Goal: Task Accomplishment & Management: Complete application form

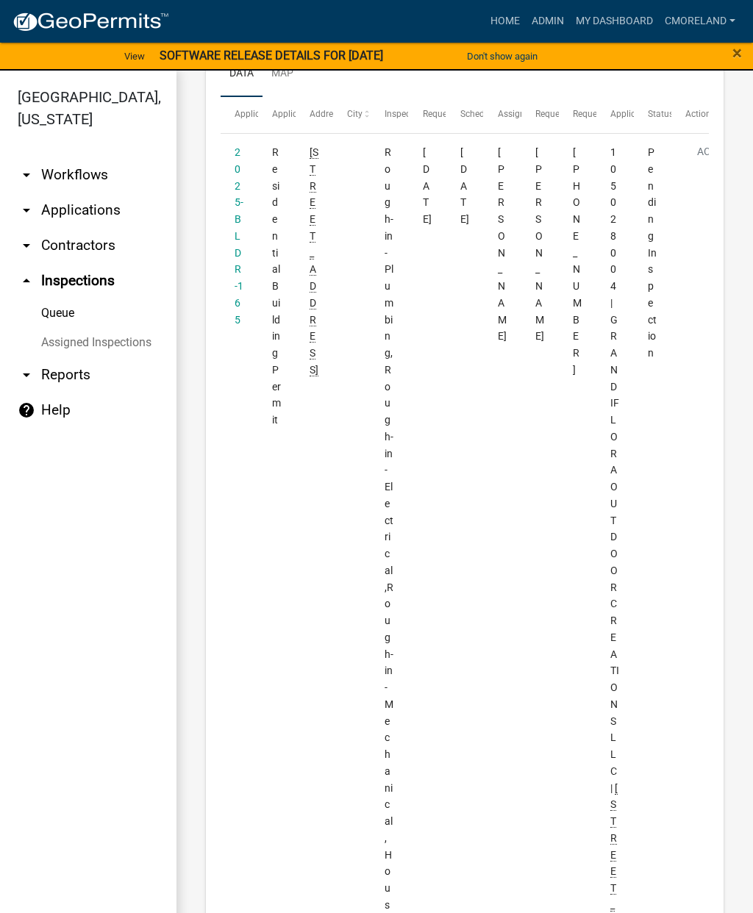
scroll to position [262, 0]
click at [238, 213] on link "2025-BLDR-165" at bounding box center [239, 238] width 9 height 179
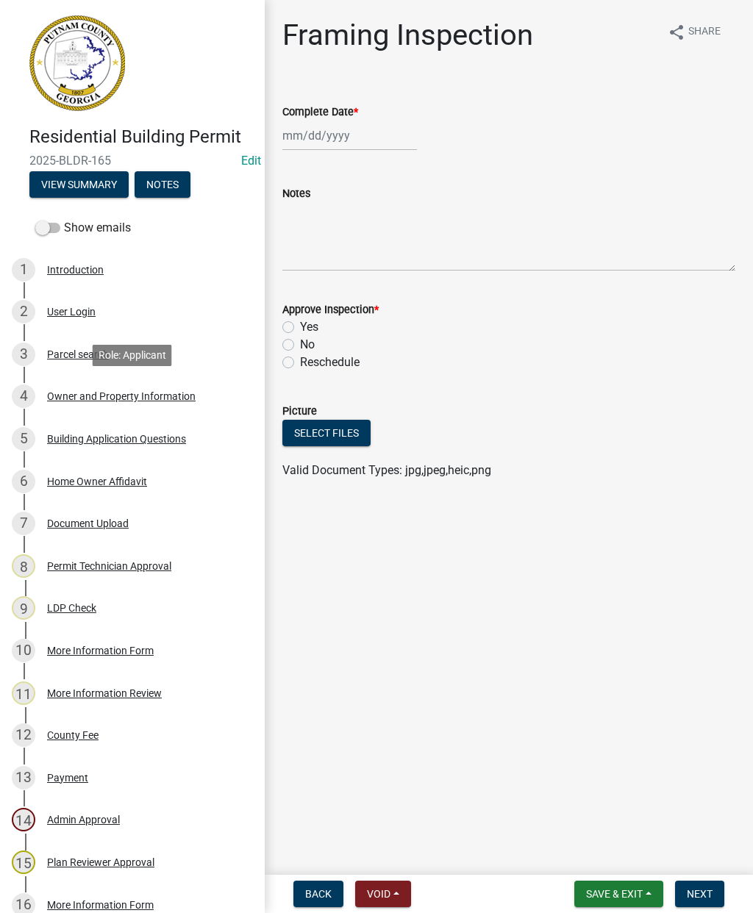
click at [101, 395] on div "Owner and Property Information" at bounding box center [121, 396] width 149 height 10
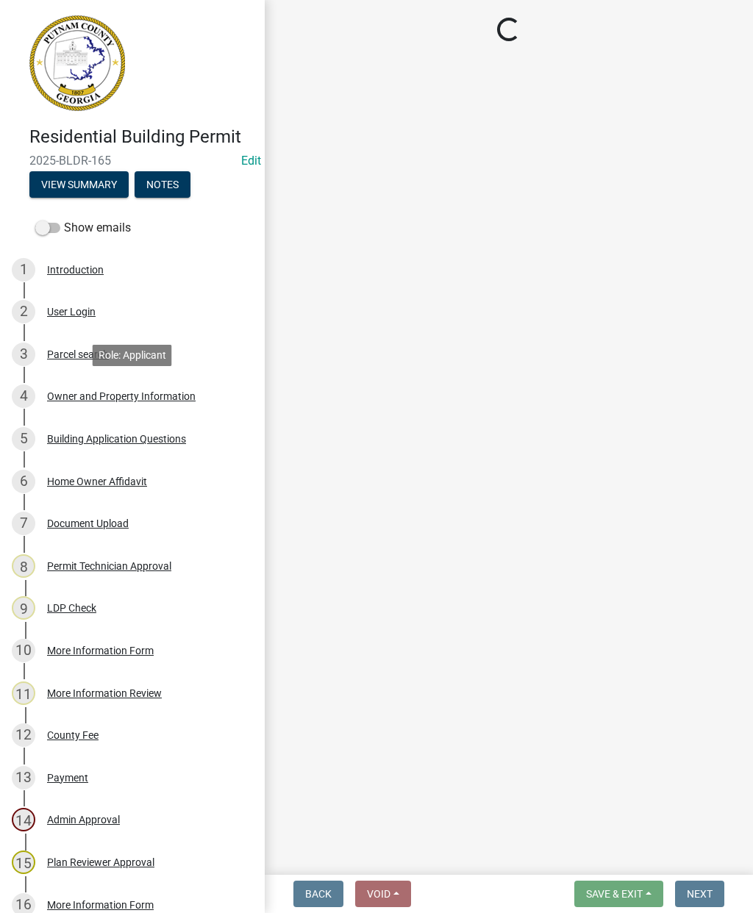
select select "a4366e26-0f82-401b-a682-956e4112ff86"
select select "83394b22-4a11-496c-8e5c-75ade2e72faf"
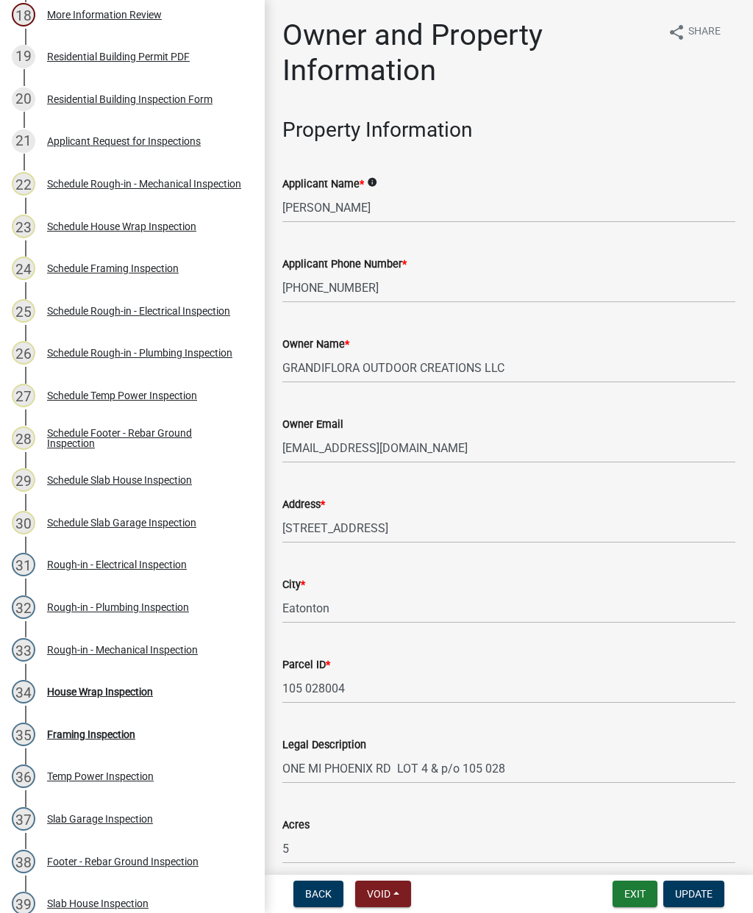
scroll to position [971, 0]
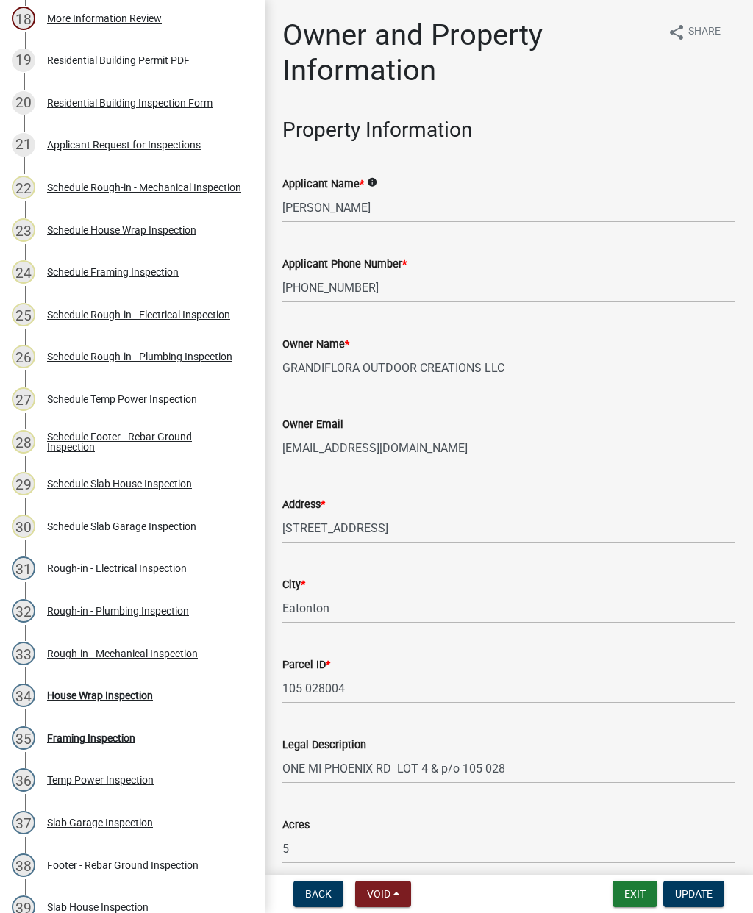
click at [107, 146] on div "Applicant Request for Inspections" at bounding box center [124, 145] width 154 height 10
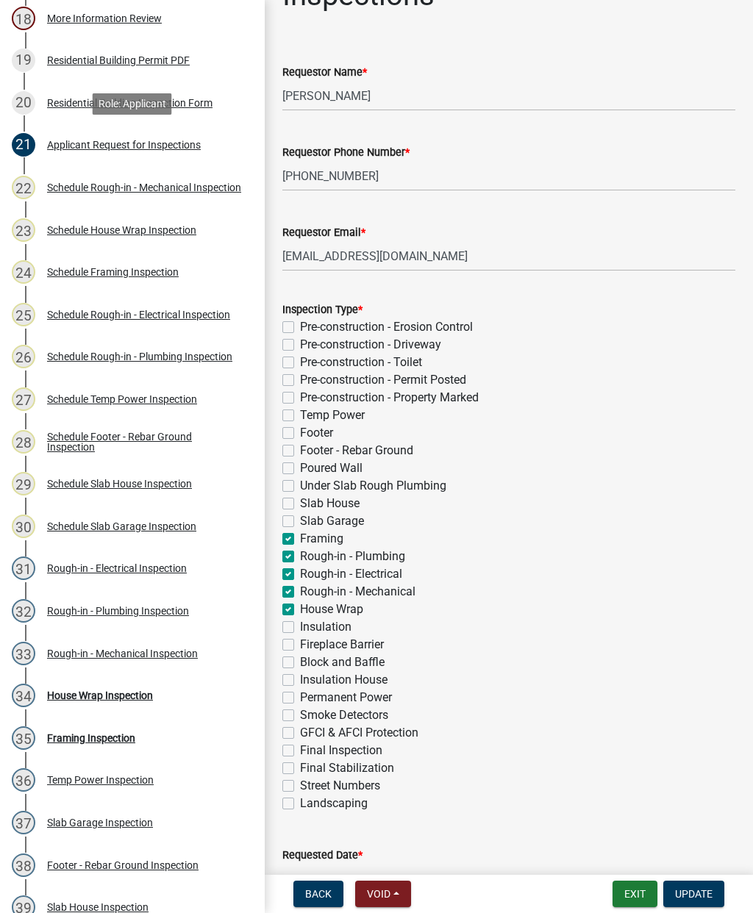
scroll to position [84, 0]
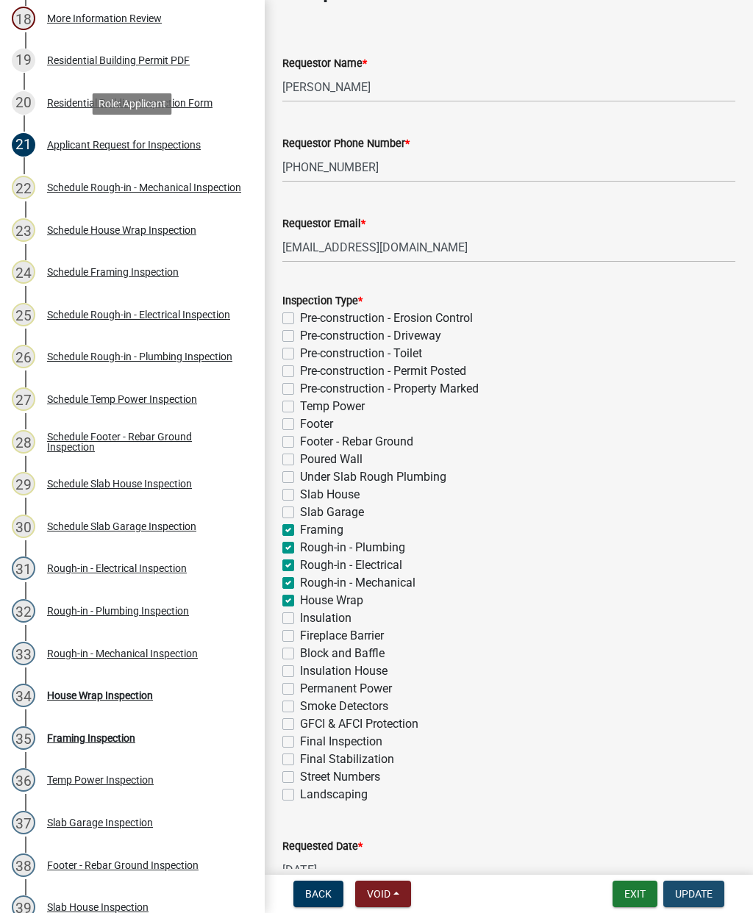
click at [708, 885] on button "Update" at bounding box center [693, 894] width 61 height 26
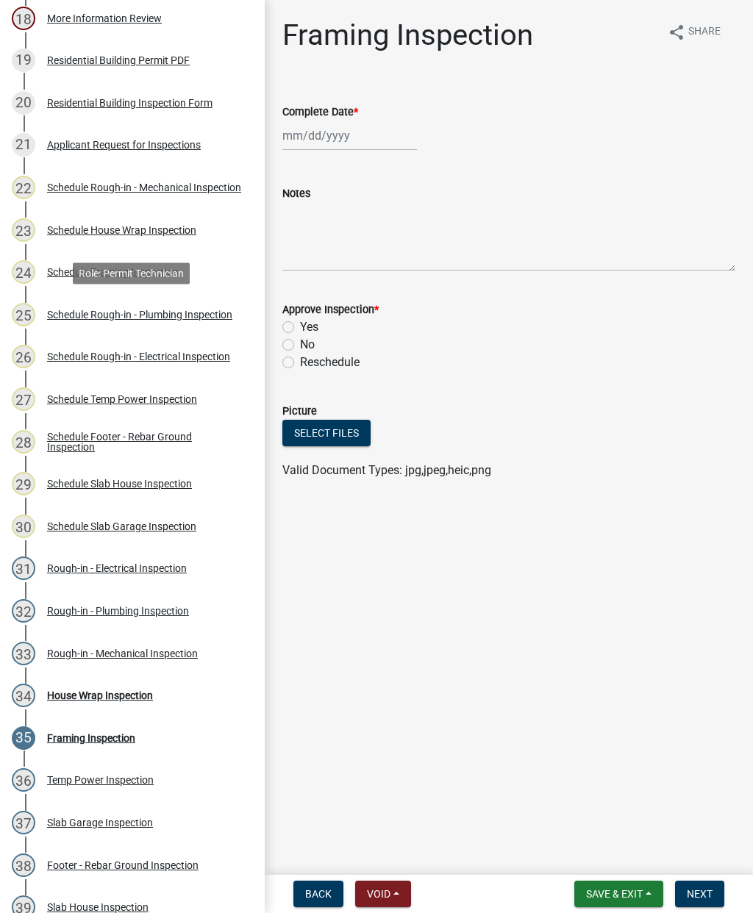
click at [95, 315] on div "Schedule Rough-in - Plumbing Inspection" at bounding box center [139, 315] width 185 height 10
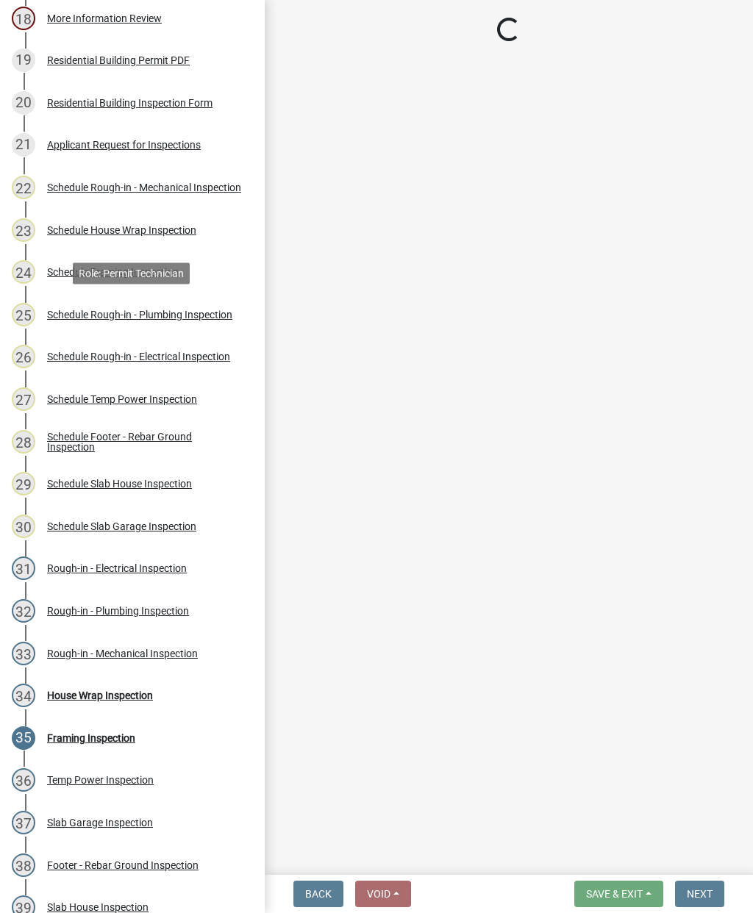
select select "a0ea4169-8540-4a2c-b9f4-cf4c1ffdeb95"
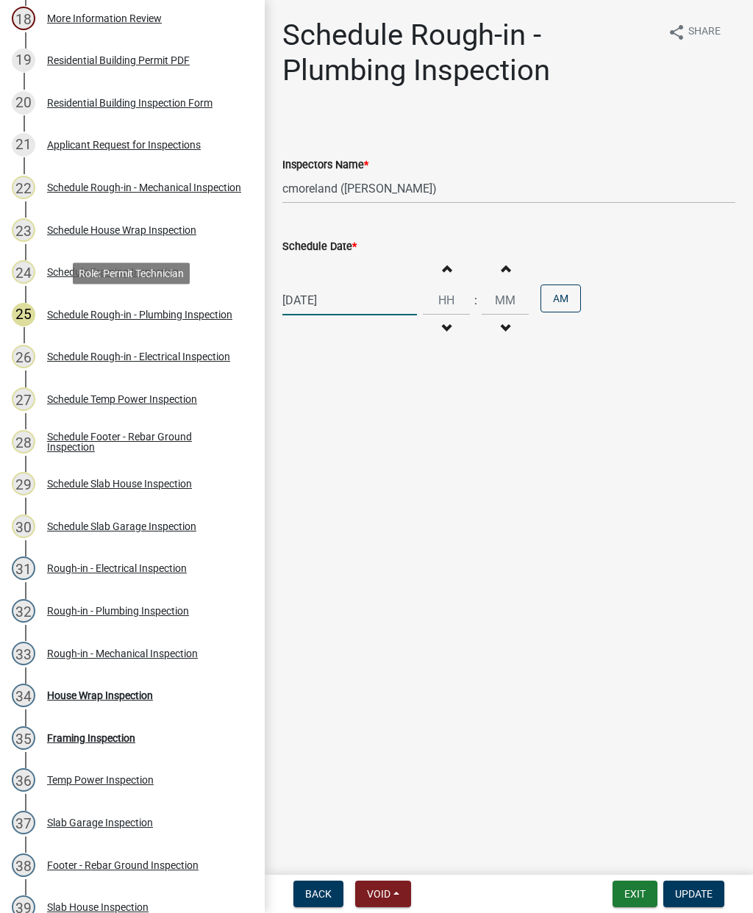
click at [344, 298] on div "[DATE]" at bounding box center [349, 300] width 135 height 30
select select "9"
select select "2025"
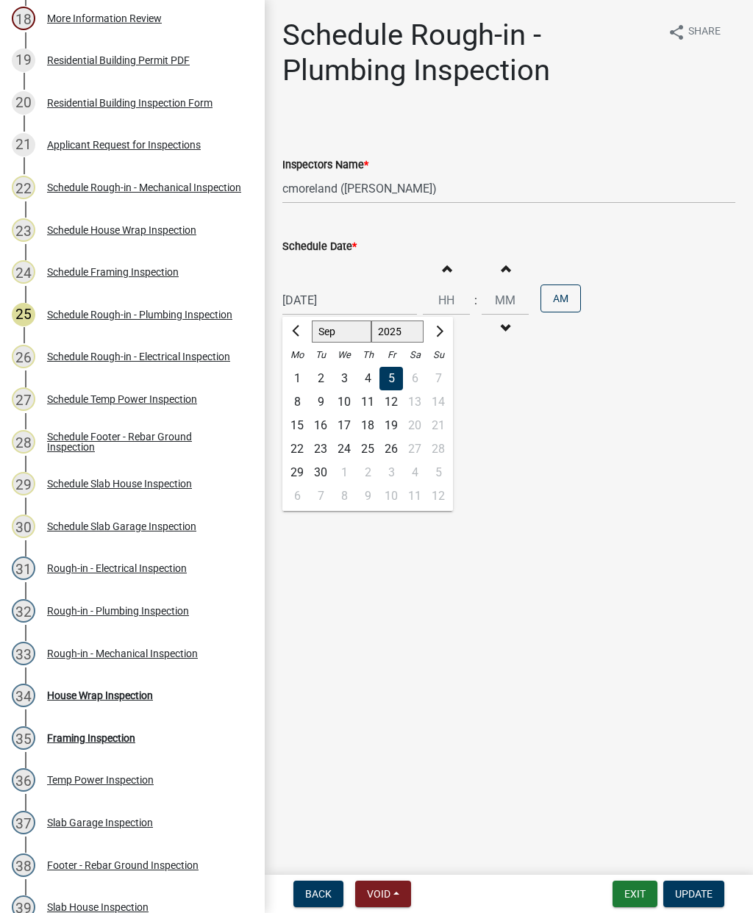
click at [348, 401] on div "10" at bounding box center [344, 402] width 24 height 24
type input "[DATE]"
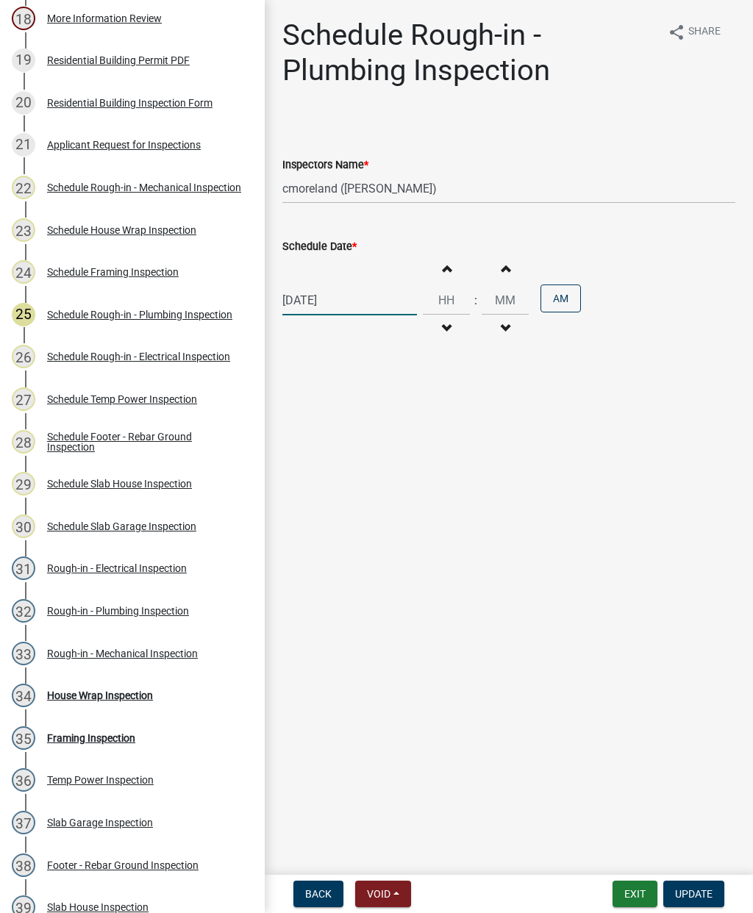
click at [310, 303] on div "[DATE]" at bounding box center [349, 300] width 135 height 30
select select "9"
select select "2025"
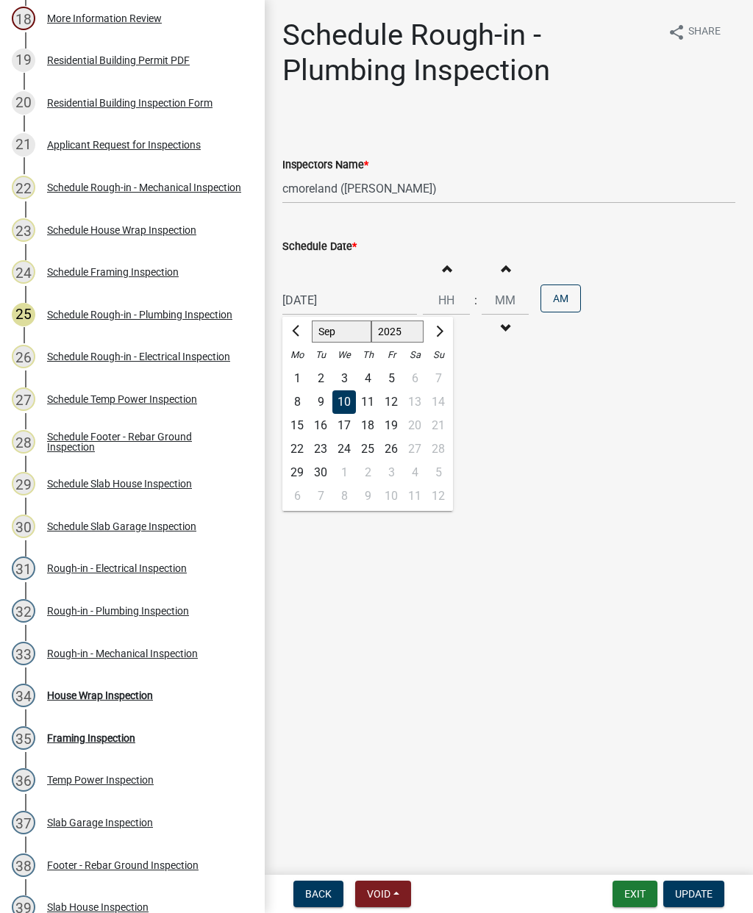
click at [383, 379] on div "5" at bounding box center [391, 379] width 24 height 24
type input "[DATE]"
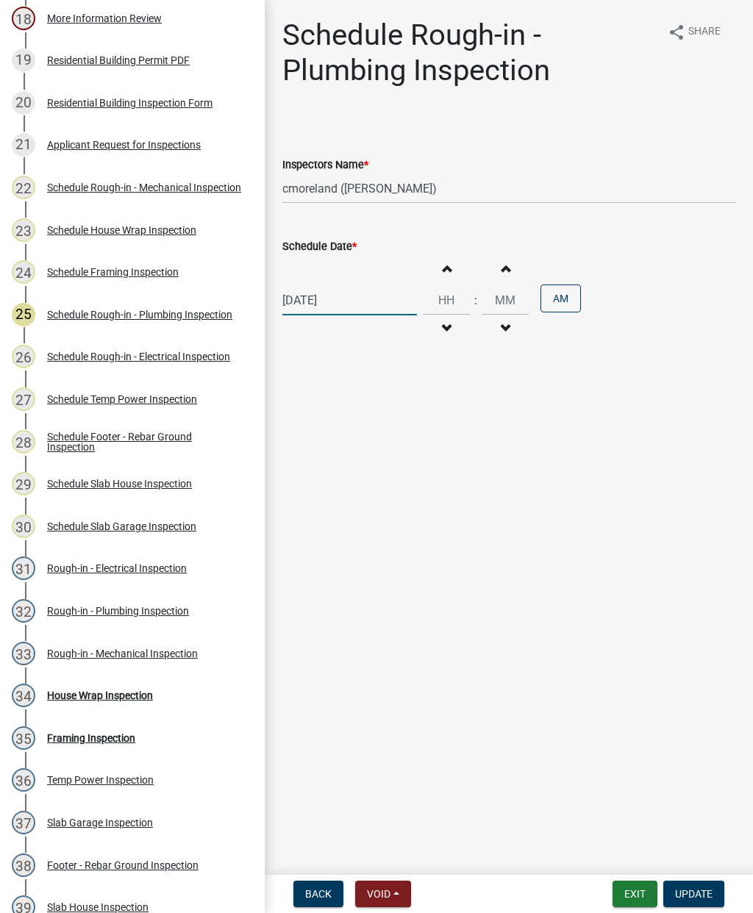
click at [320, 304] on div "[DATE]" at bounding box center [349, 300] width 135 height 30
select select "9"
select select "2025"
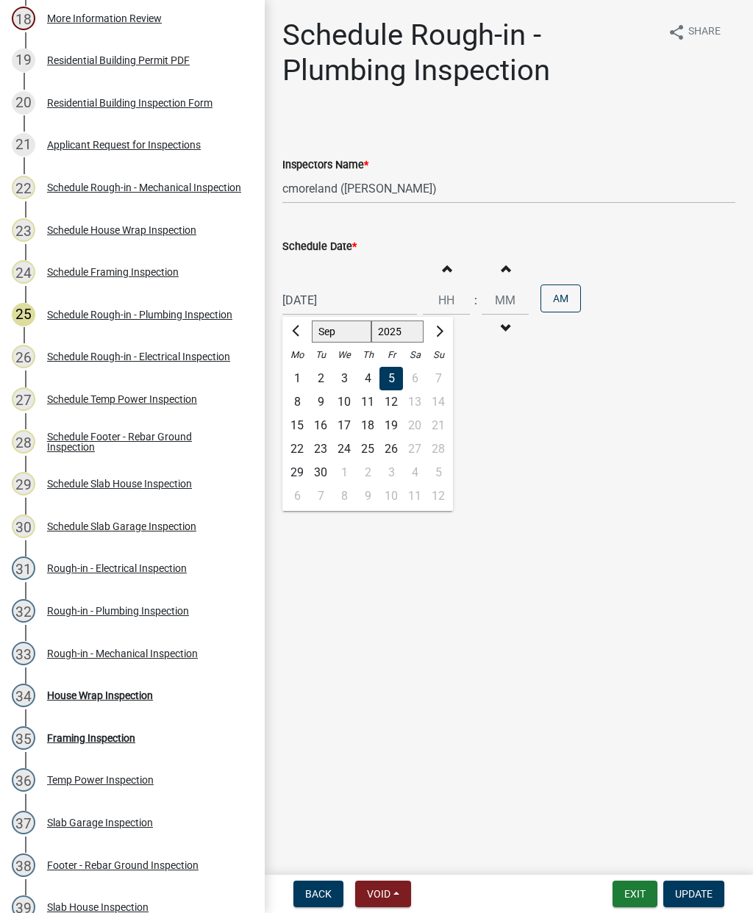
click at [340, 402] on div "10" at bounding box center [344, 402] width 24 height 24
type input "[DATE]"
click at [688, 887] on button "Update" at bounding box center [693, 894] width 61 height 26
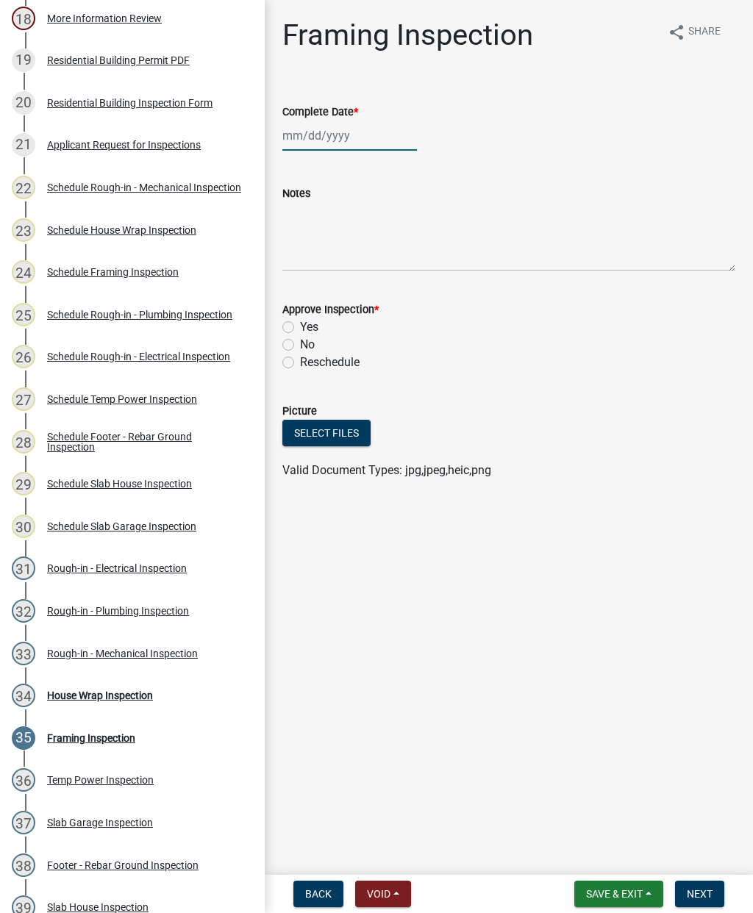
click at [318, 137] on div at bounding box center [349, 136] width 135 height 30
select select "9"
select select "2025"
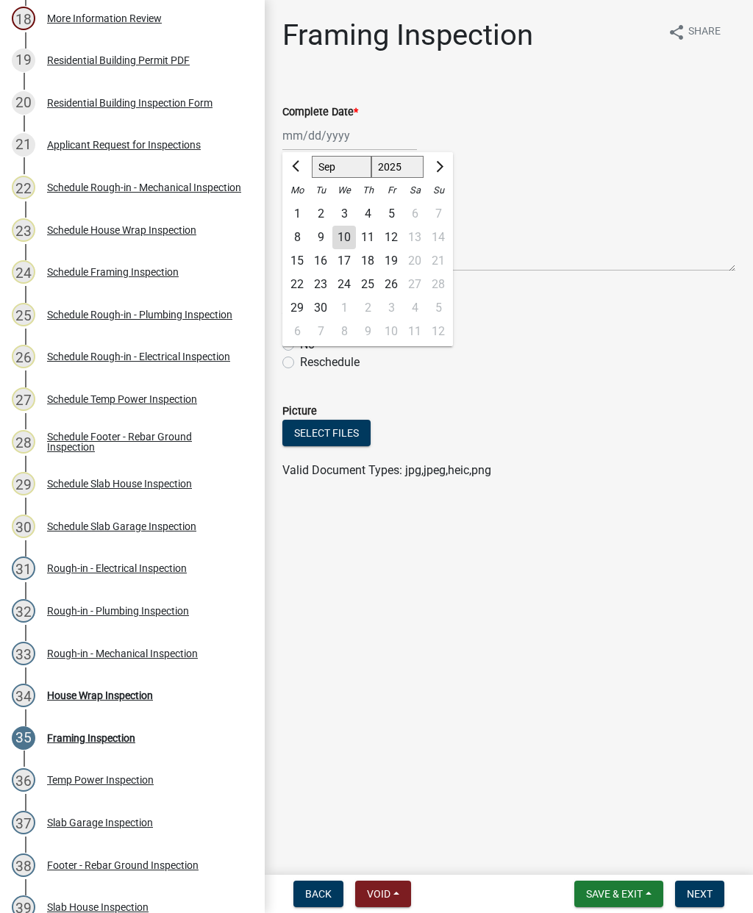
click at [344, 240] on div "10" at bounding box center [344, 238] width 24 height 24
type input "[DATE]"
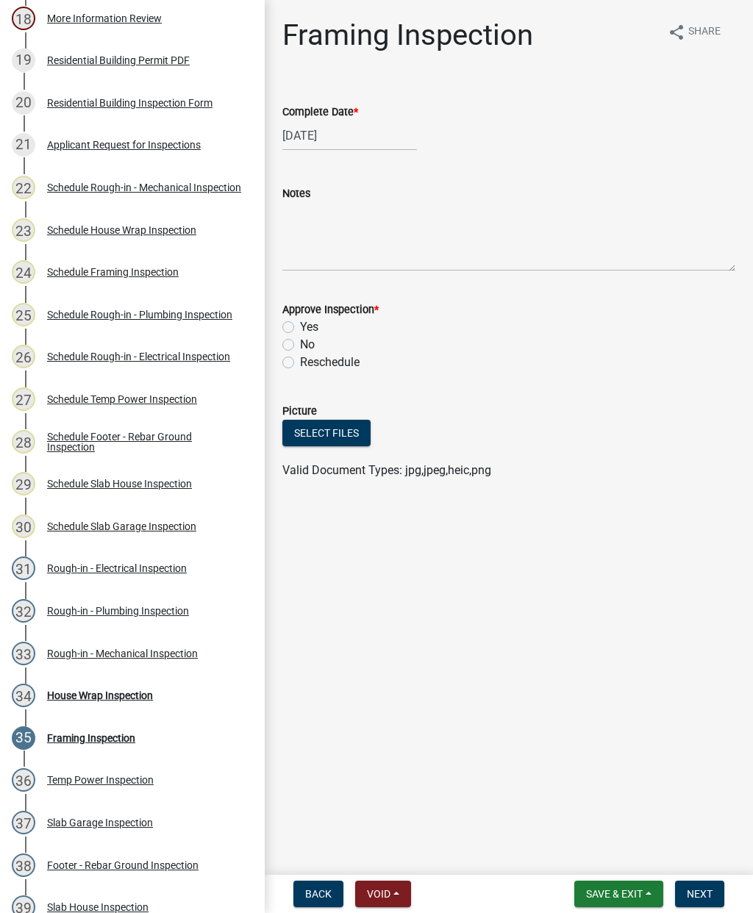
click at [300, 322] on label "Yes" at bounding box center [309, 327] width 18 height 18
click at [300, 322] on input "Yes" at bounding box center [305, 323] width 10 height 10
radio input "true"
click at [700, 902] on button "Next" at bounding box center [699, 894] width 49 height 26
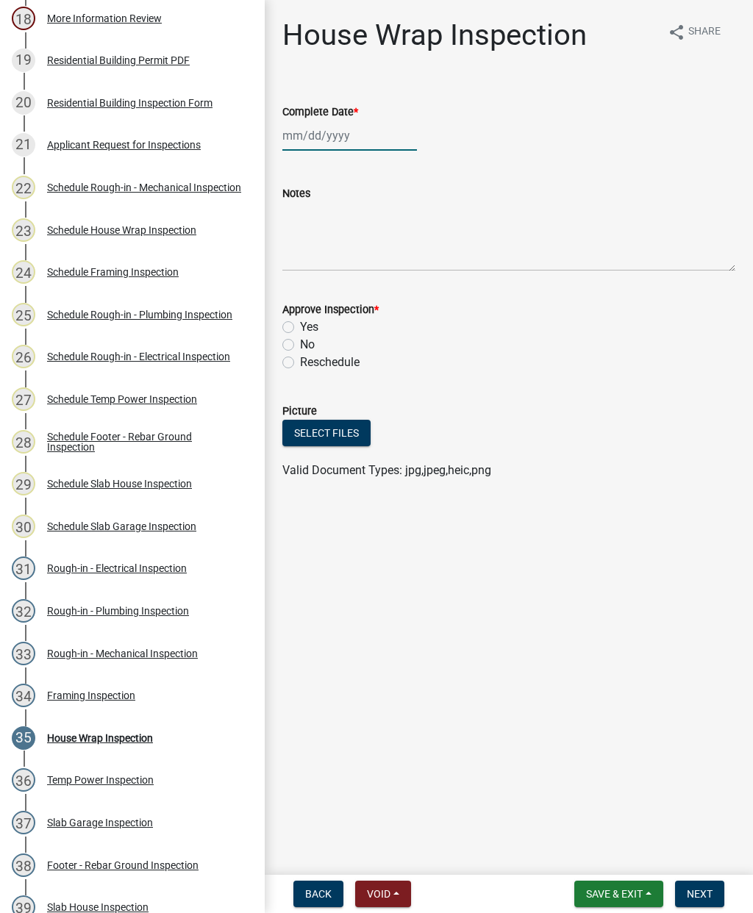
click at [329, 136] on div at bounding box center [349, 136] width 135 height 30
select select "9"
select select "2025"
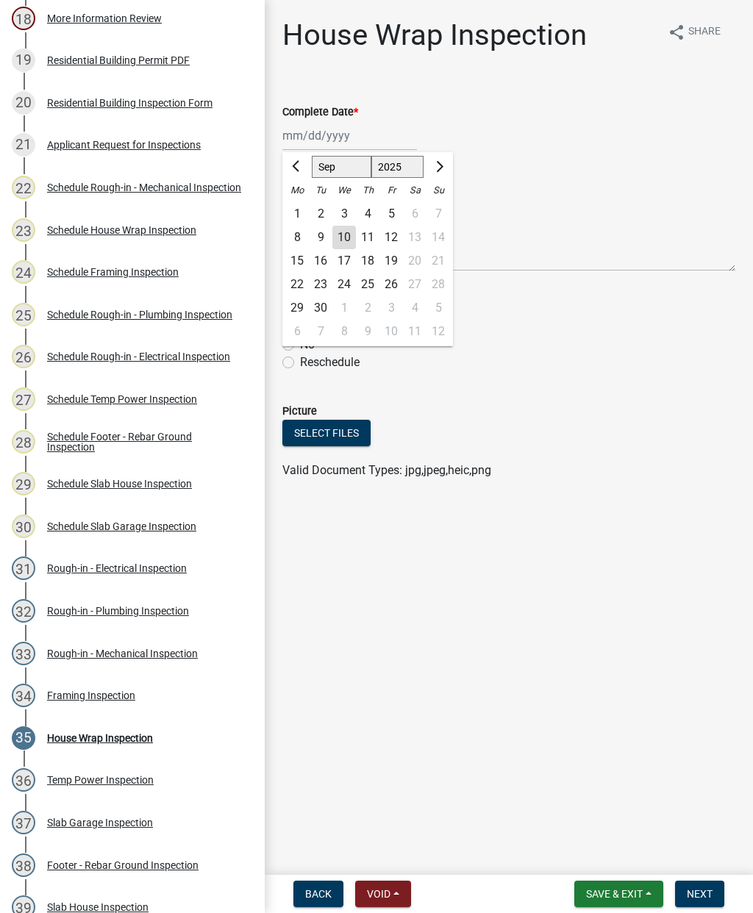
click at [343, 235] on div "10" at bounding box center [344, 238] width 24 height 24
type input "[DATE]"
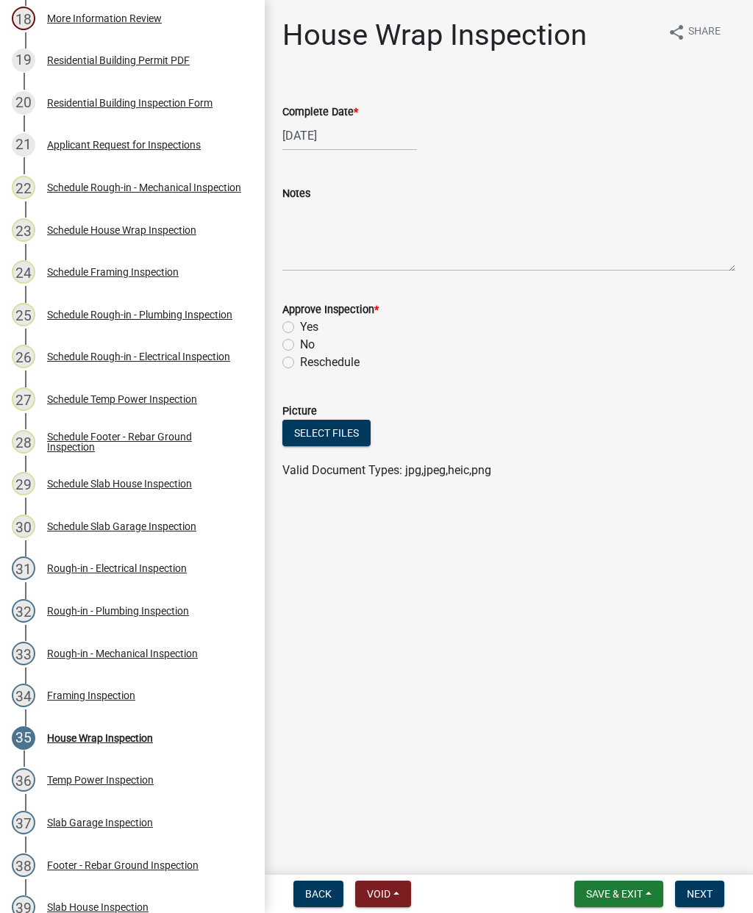
click at [300, 323] on label "Yes" at bounding box center [309, 327] width 18 height 18
click at [300, 323] on input "Yes" at bounding box center [305, 323] width 10 height 10
radio input "true"
click at [698, 893] on span "Next" at bounding box center [700, 894] width 26 height 12
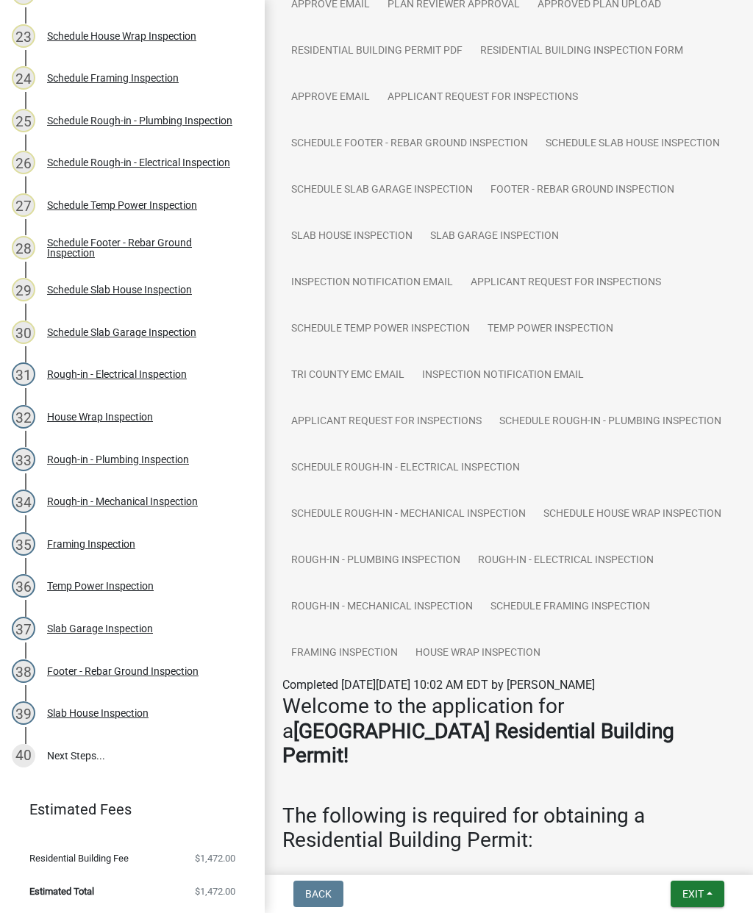
scroll to position [519, 0]
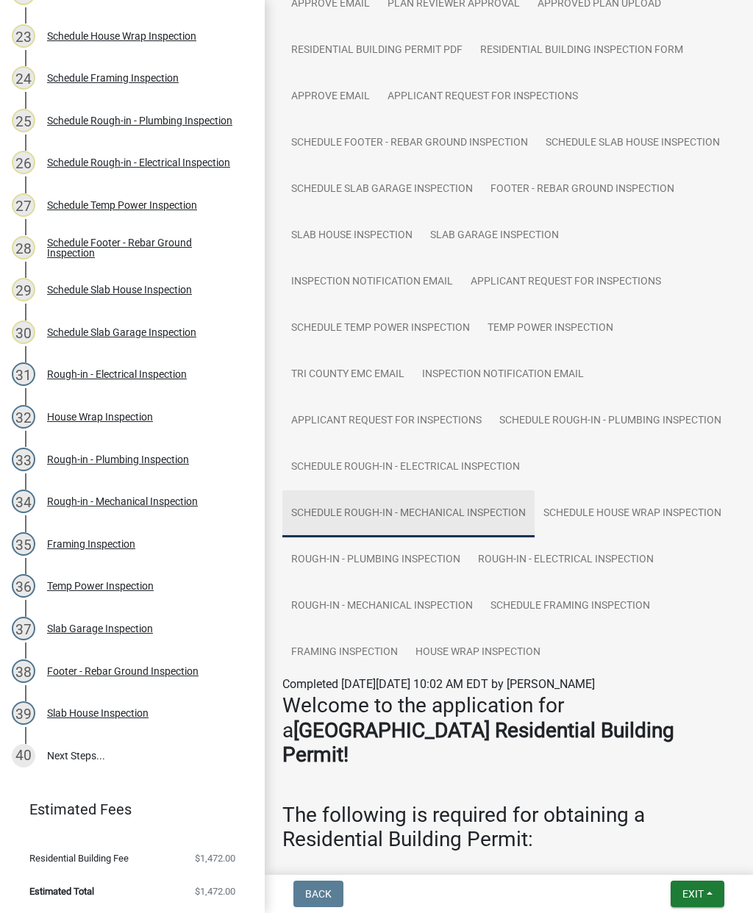
click at [449, 515] on link "Schedule Rough-in - Mechanical Inspection" at bounding box center [408, 513] width 252 height 47
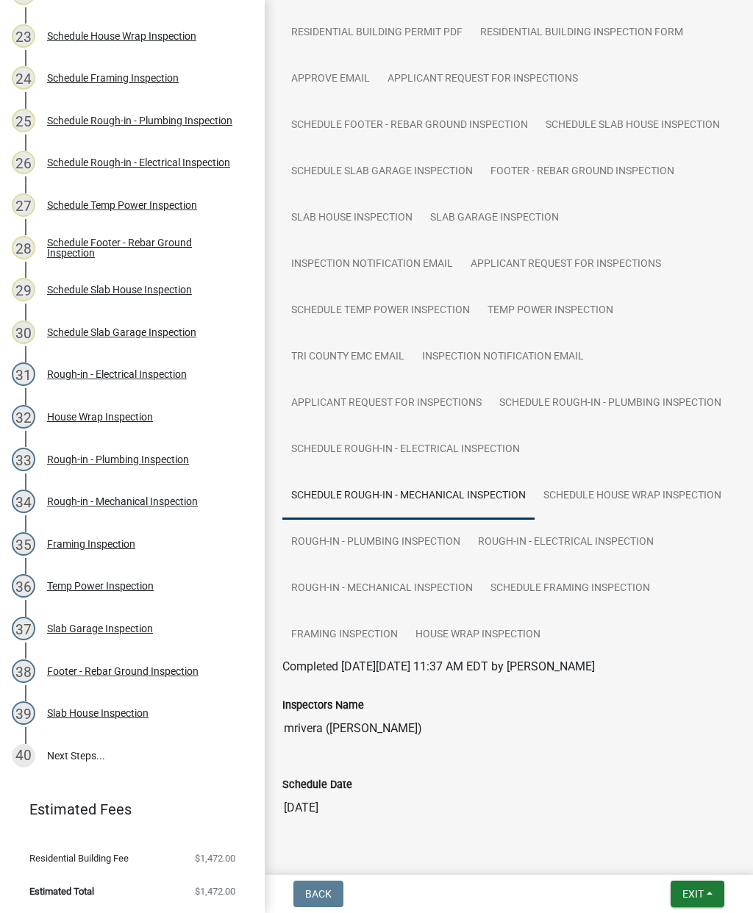
scroll to position [535, 0]
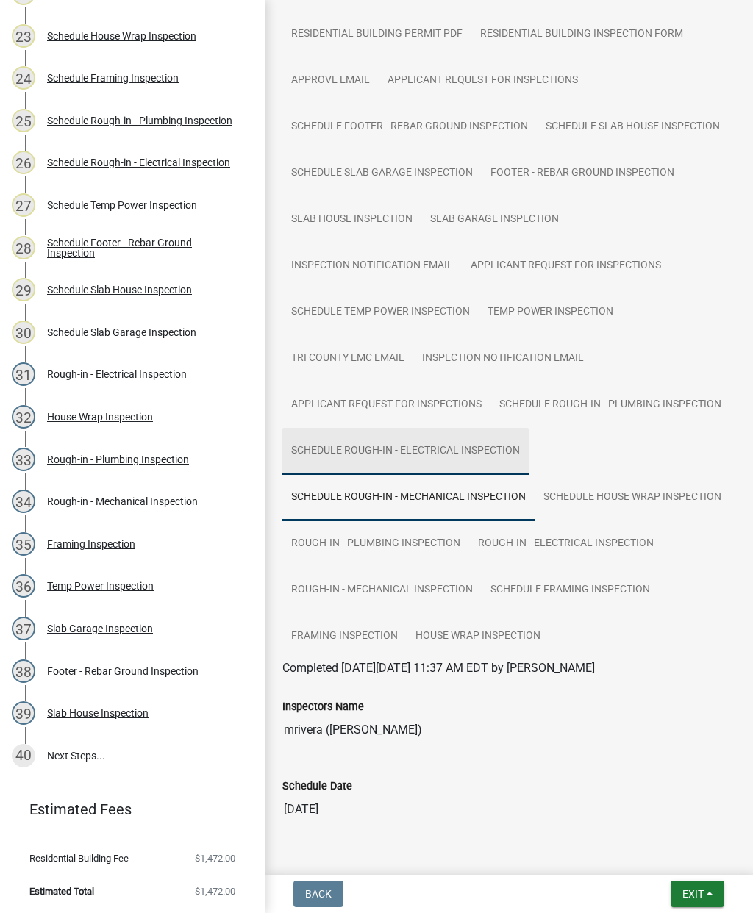
click at [369, 462] on link "Schedule Rough-in - Electrical Inspection" at bounding box center [405, 451] width 246 height 47
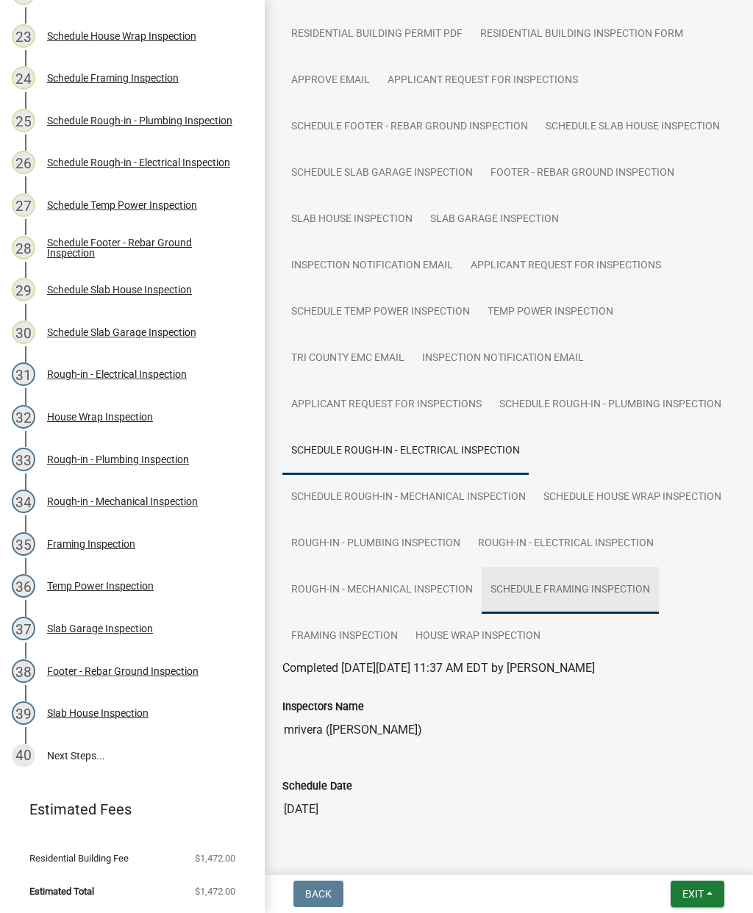
click at [549, 596] on link "Schedule Framing Inspection" at bounding box center [570, 590] width 177 height 47
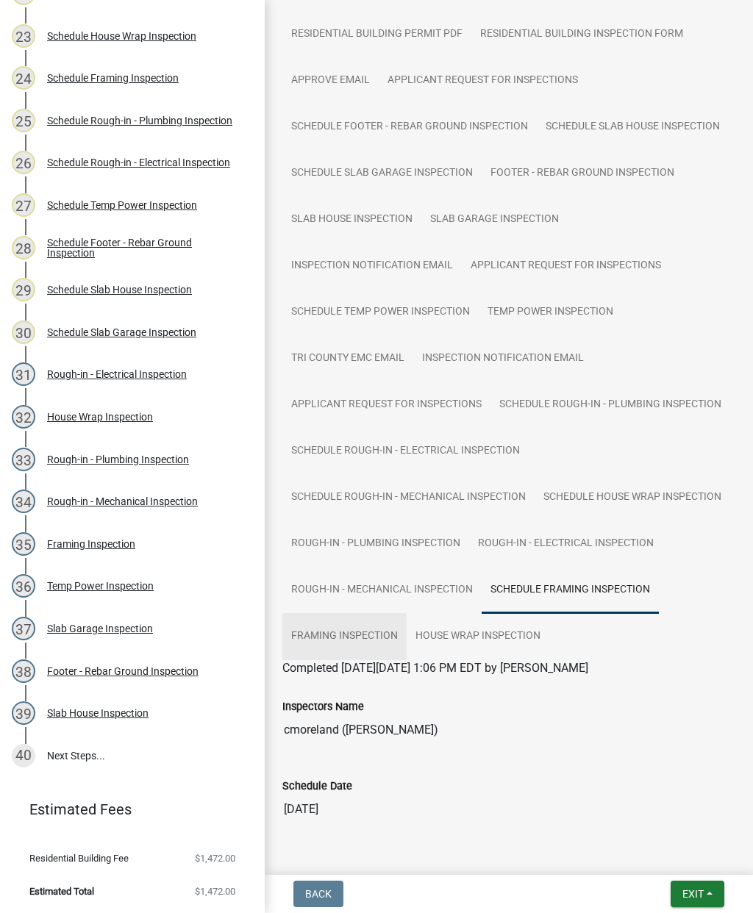
click at [346, 633] on link "Framing Inspection" at bounding box center [344, 636] width 124 height 47
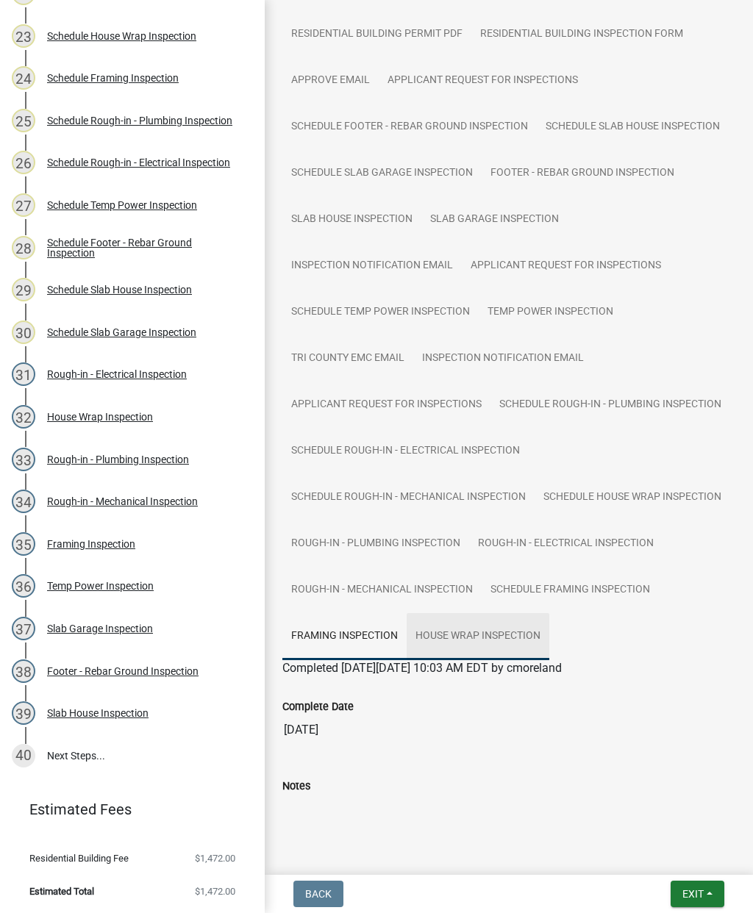
click at [471, 643] on link "House Wrap Inspection" at bounding box center [478, 636] width 143 height 47
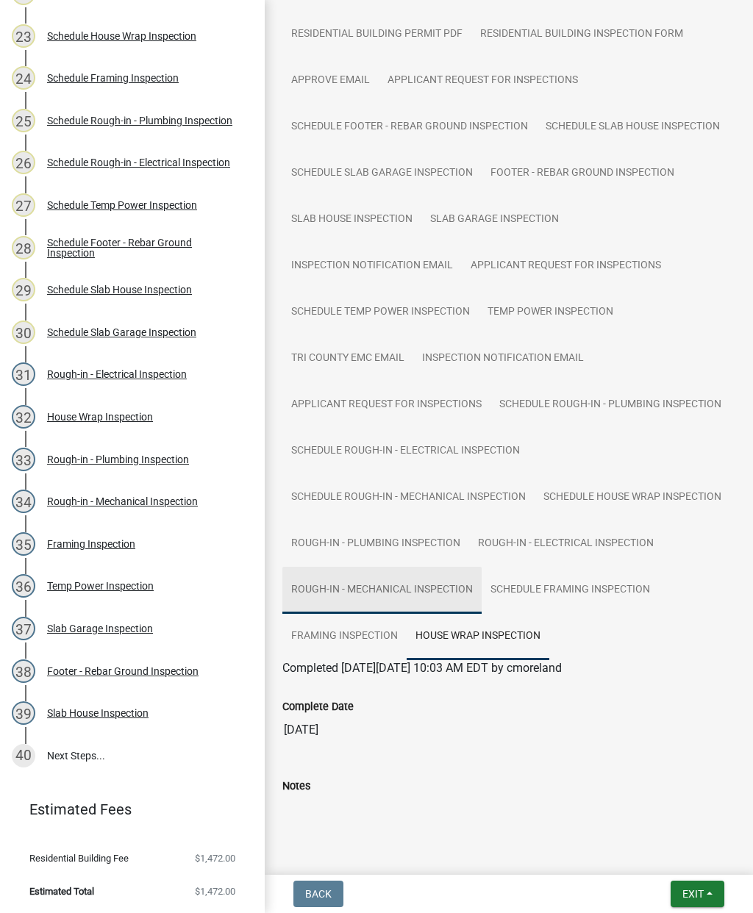
click at [361, 602] on link "Rough-in - Mechanical Inspection" at bounding box center [381, 590] width 199 height 47
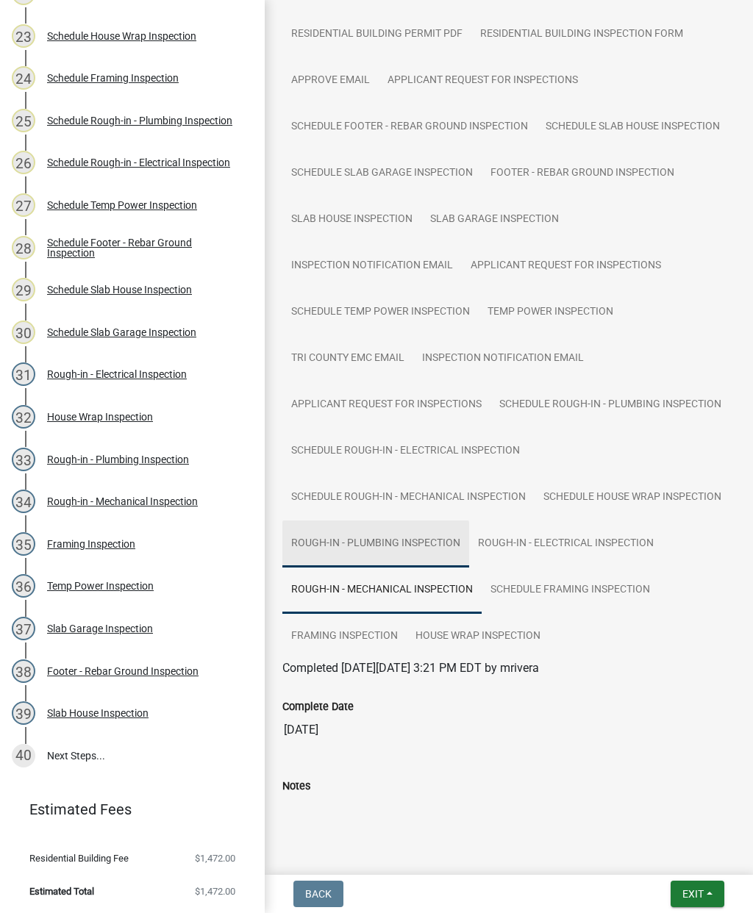
click at [392, 548] on link "Rough-in - Plumbing Inspection" at bounding box center [375, 544] width 187 height 47
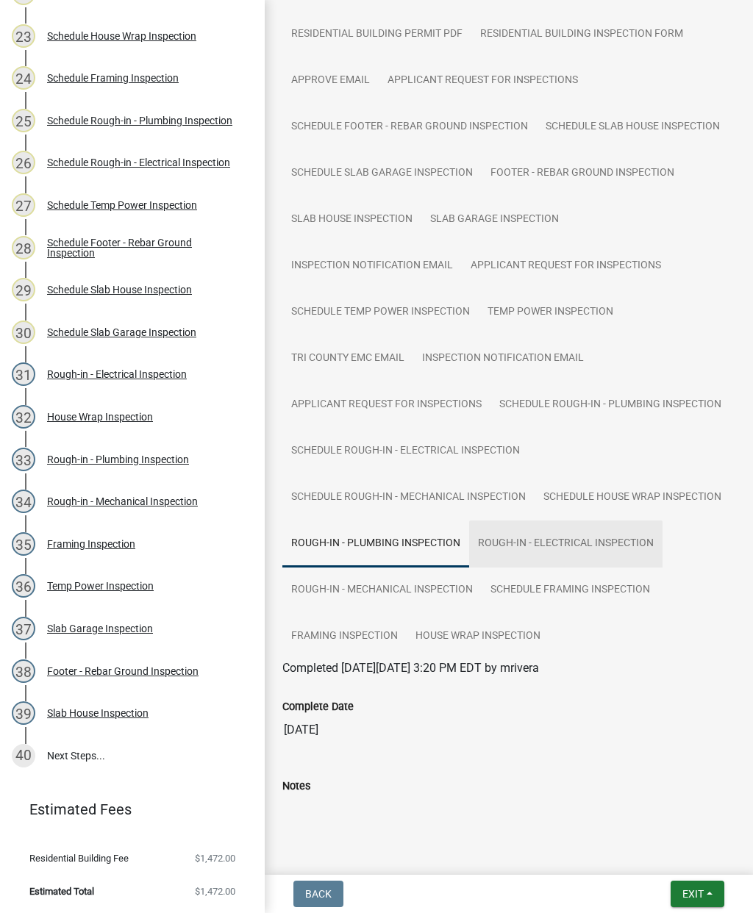
click at [539, 542] on link "Rough-in - Electrical Inspection" at bounding box center [565, 544] width 193 height 47
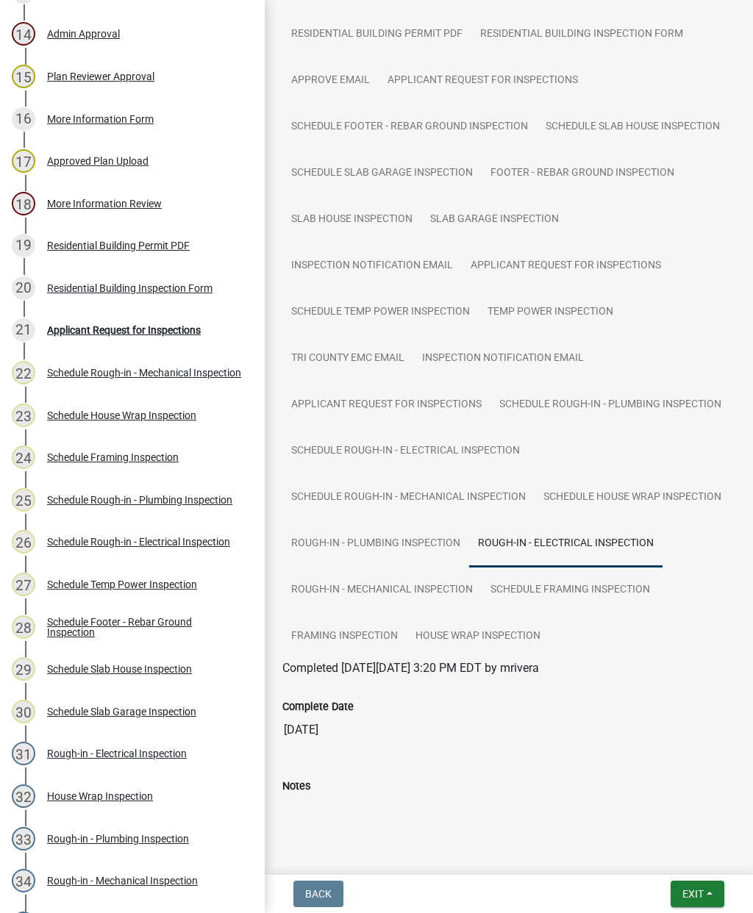
scroll to position [785, 0]
click at [137, 338] on div "21 Applicant Request for Inspections" at bounding box center [126, 331] width 229 height 24
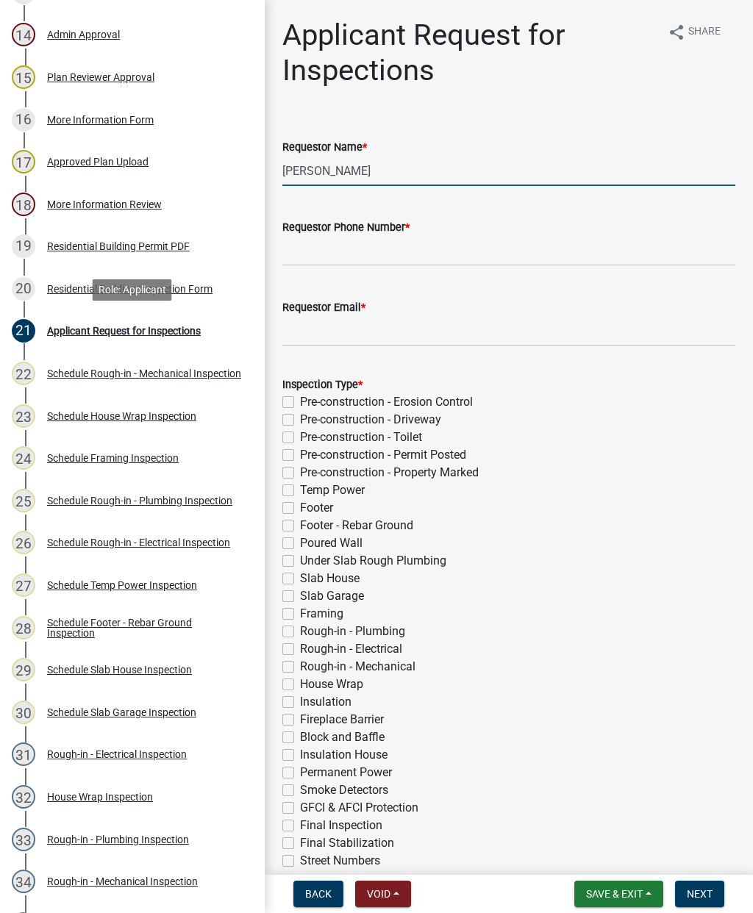
click at [402, 174] on input "[PERSON_NAME]" at bounding box center [508, 171] width 453 height 30
type input "C"
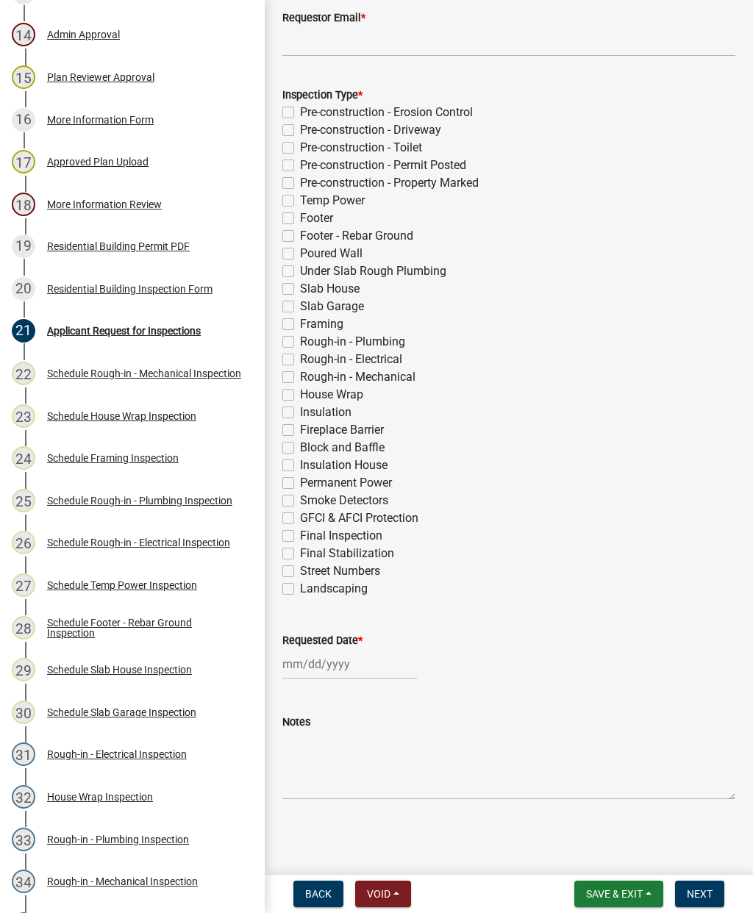
scroll to position [290, 0]
click at [96, 504] on div "Schedule Rough-in - Plumbing Inspection" at bounding box center [139, 501] width 185 height 10
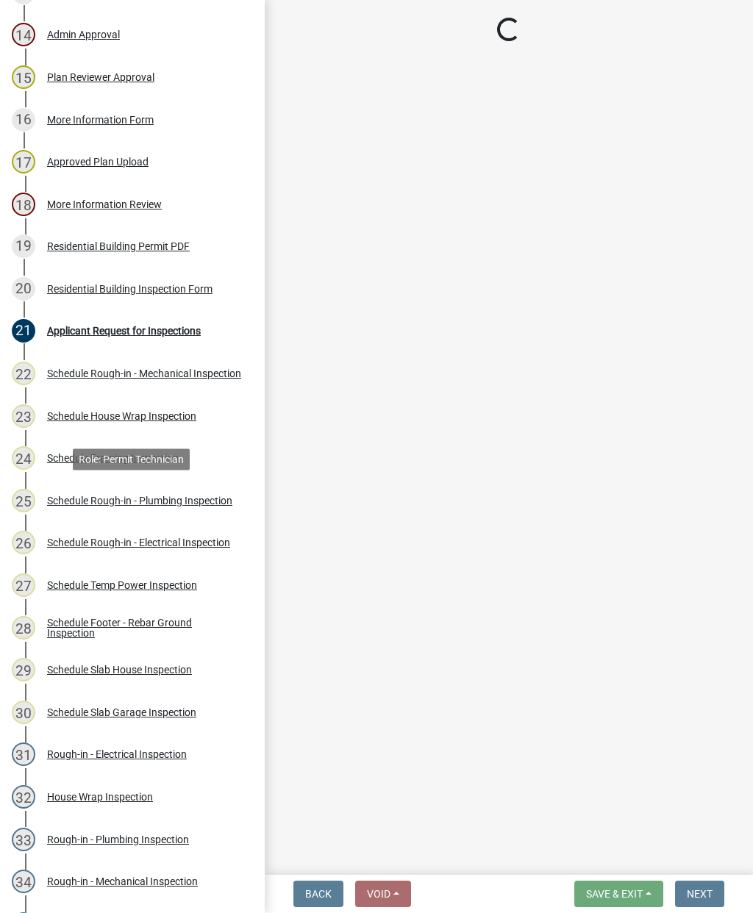
scroll to position [0, 0]
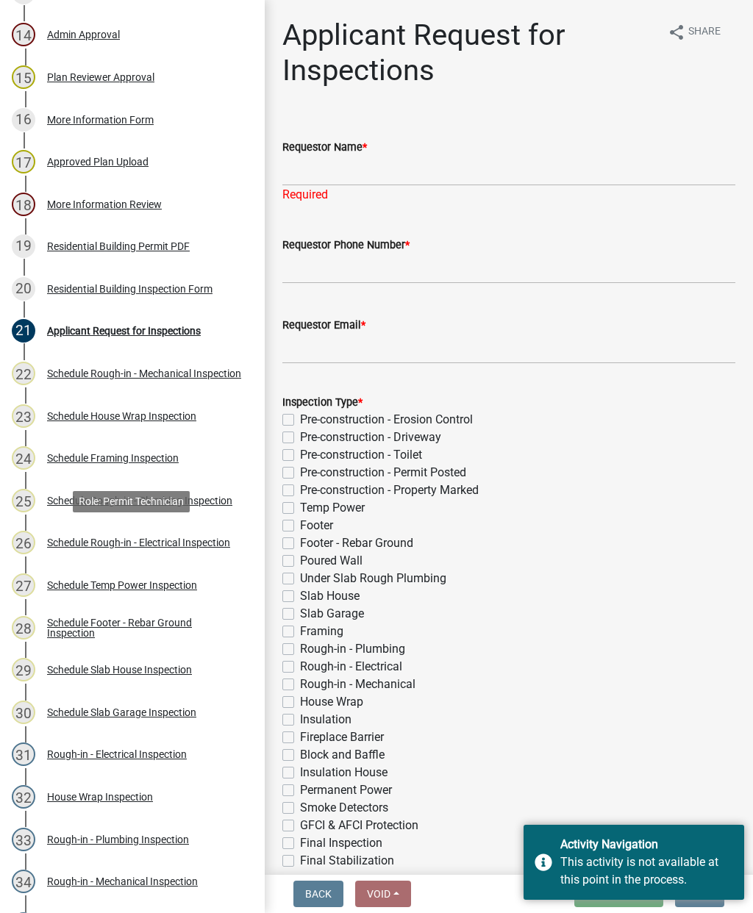
click at [137, 538] on div "Schedule Rough-in - Electrical Inspection" at bounding box center [138, 543] width 183 height 10
click at [124, 412] on div "Schedule House Wrap Inspection" at bounding box center [121, 416] width 149 height 10
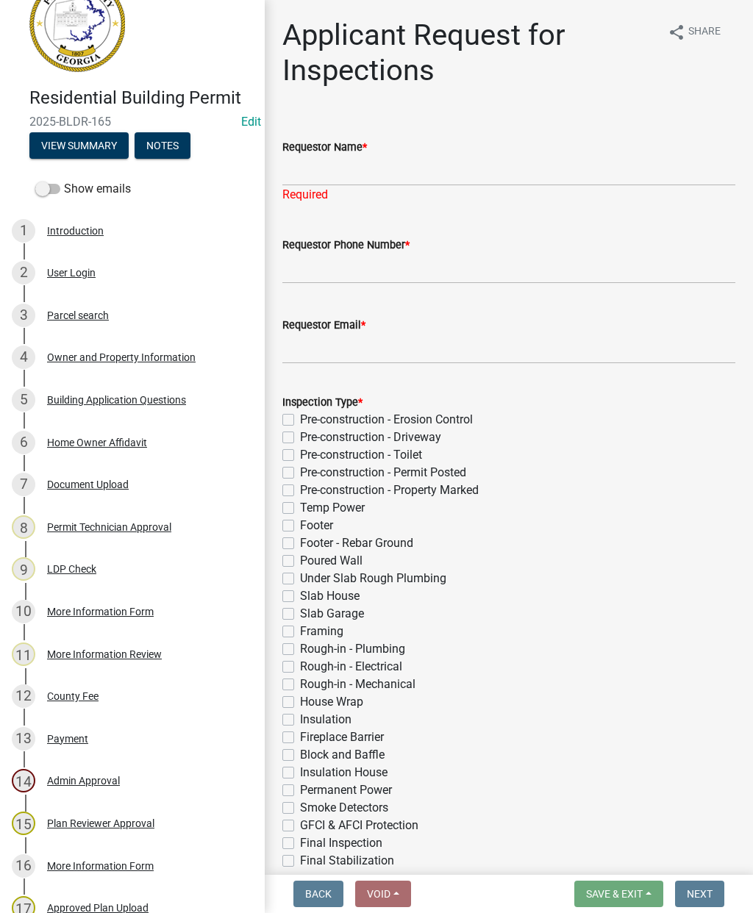
scroll to position [37, 0]
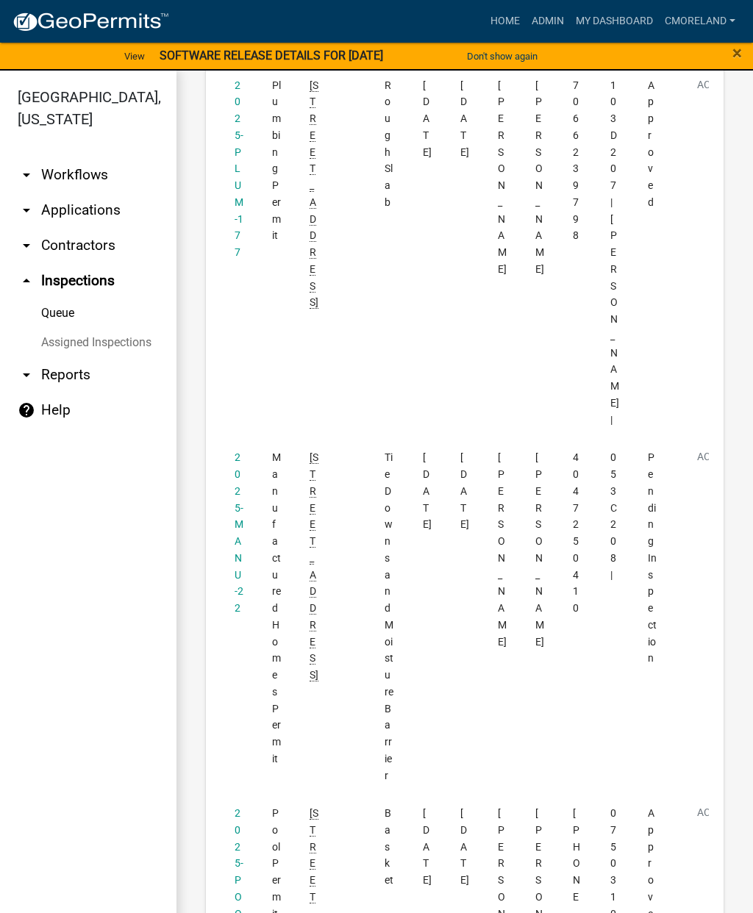
scroll to position [1307, 0]
click at [236, 451] on link "2025-MANU-22" at bounding box center [239, 532] width 9 height 163
